Goal: Information Seeking & Learning: Learn about a topic

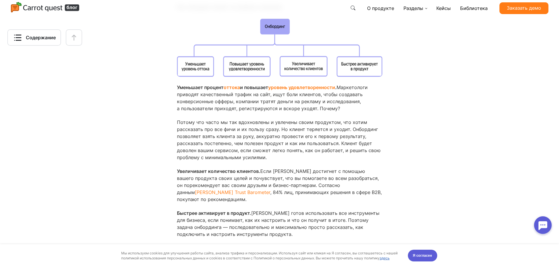
scroll to position [1027, 0]
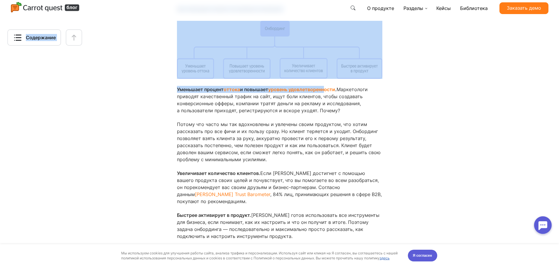
drag, startPoint x: 169, startPoint y: 89, endPoint x: 327, endPoint y: 88, distance: 158.4
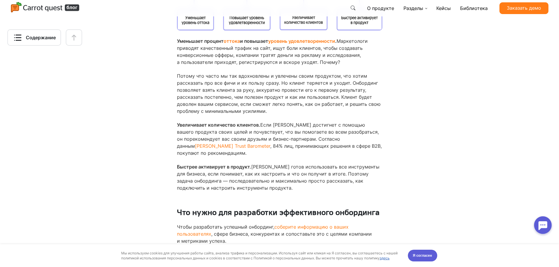
scroll to position [1086, 0]
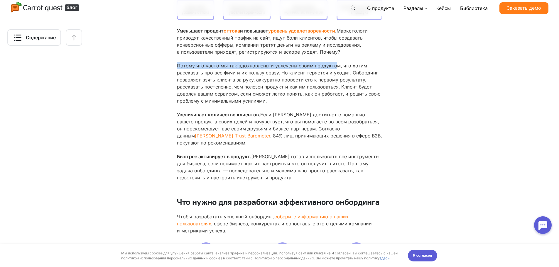
drag, startPoint x: 177, startPoint y: 69, endPoint x: 328, endPoint y: 109, distance: 156.2
click at [223, 88] on p "Потому что часто мы так вдохновлены и увлечены своим продуктом, что хотим расск…" at bounding box center [279, 83] width 205 height 42
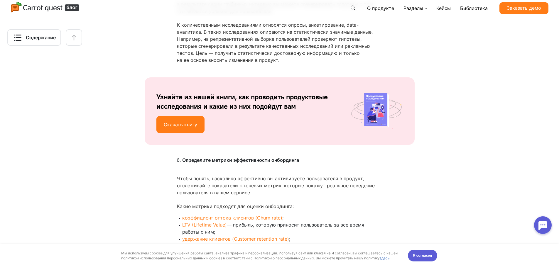
scroll to position [2406, 0]
